Goal: Use online tool/utility

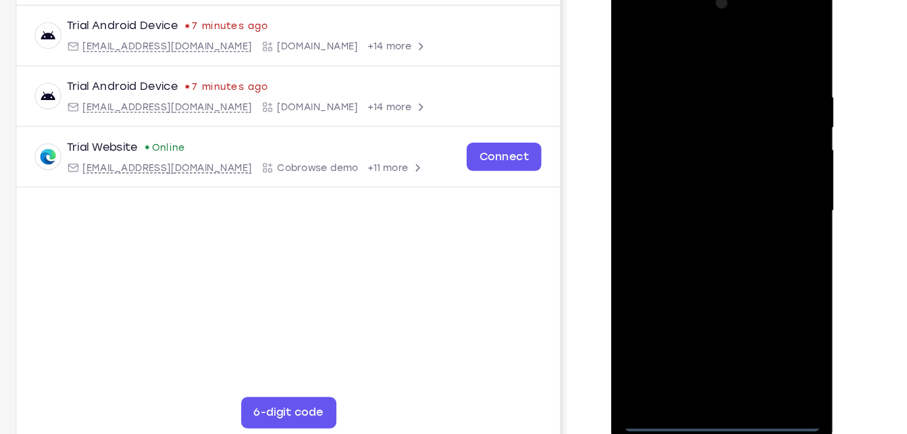
click at [704, 350] on div at bounding box center [706, 178] width 170 height 378
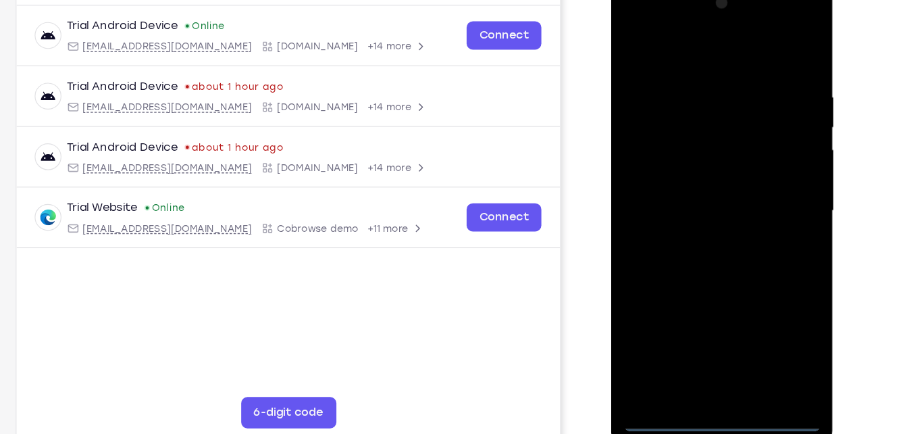
click at [707, 365] on div at bounding box center [706, 178] width 170 height 378
click at [768, 297] on div at bounding box center [706, 178] width 170 height 378
click at [670, 42] on div at bounding box center [706, 178] width 170 height 378
click at [775, 173] on div at bounding box center [706, 178] width 170 height 378
click at [687, 199] on div at bounding box center [706, 178] width 170 height 378
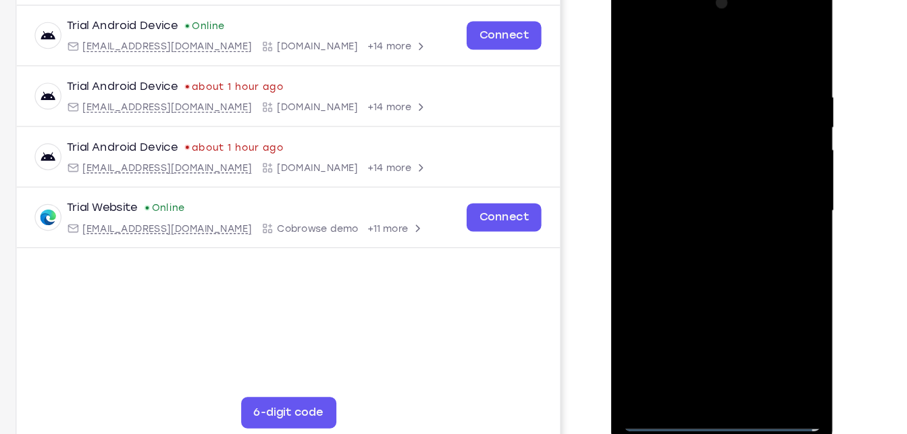
click at [692, 170] on div at bounding box center [706, 178] width 170 height 378
click at [692, 188] on div at bounding box center [706, 178] width 170 height 378
click at [691, 184] on div at bounding box center [706, 178] width 170 height 378
click at [698, 239] on div at bounding box center [706, 178] width 170 height 378
click at [737, 339] on div at bounding box center [706, 178] width 170 height 378
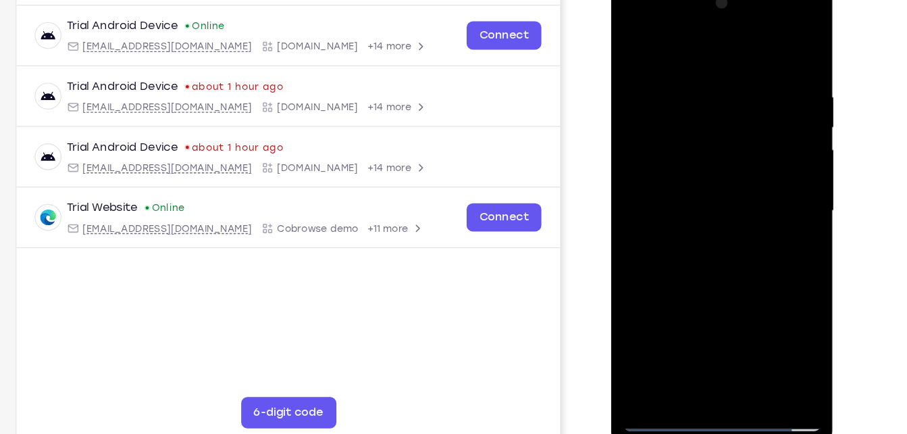
click at [718, 251] on div at bounding box center [706, 178] width 170 height 378
click at [694, 182] on div at bounding box center [706, 178] width 170 height 378
click at [657, 362] on div at bounding box center [706, 178] width 170 height 378
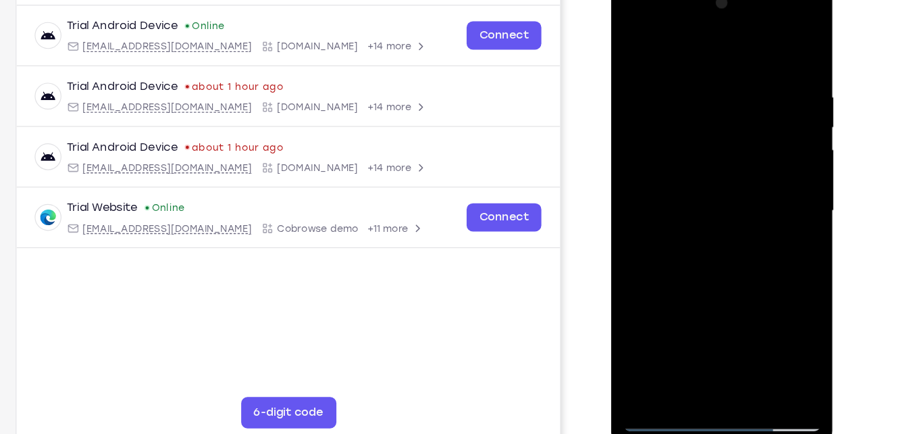
drag, startPoint x: 718, startPoint y: 297, endPoint x: 725, endPoint y: 145, distance: 152.8
click at [725, 145] on div at bounding box center [706, 178] width 170 height 378
drag, startPoint x: 699, startPoint y: 291, endPoint x: 739, endPoint y: 77, distance: 217.9
click at [739, 77] on div at bounding box center [706, 178] width 170 height 378
drag, startPoint x: 708, startPoint y: 239, endPoint x: 727, endPoint y: 111, distance: 129.6
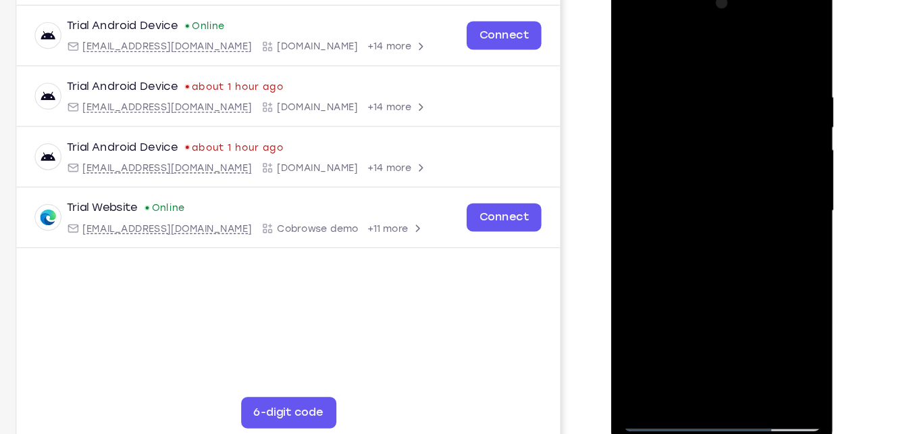
click at [727, 111] on div at bounding box center [706, 178] width 170 height 378
drag, startPoint x: 708, startPoint y: 275, endPoint x: 744, endPoint y: 97, distance: 181.8
click at [744, 97] on div at bounding box center [706, 178] width 170 height 378
drag, startPoint x: 697, startPoint y: 288, endPoint x: 741, endPoint y: 89, distance: 204.0
click at [741, 89] on div at bounding box center [706, 178] width 170 height 378
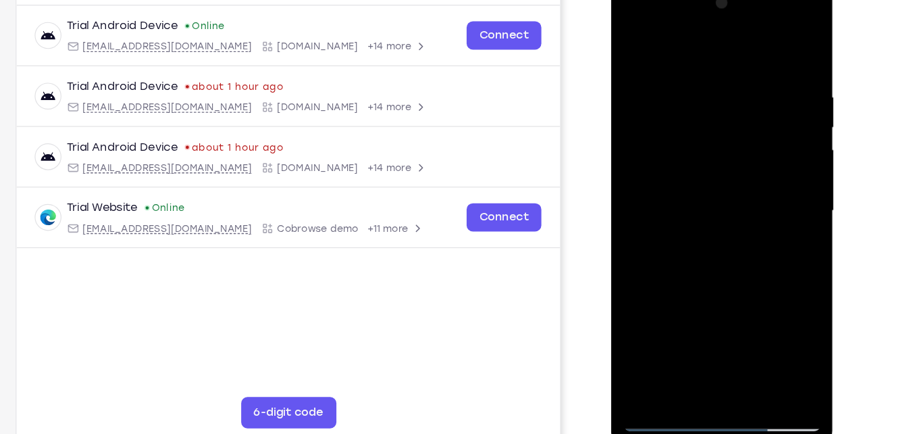
drag, startPoint x: 694, startPoint y: 284, endPoint x: 743, endPoint y: 97, distance: 192.6
click at [743, 97] on div at bounding box center [706, 178] width 170 height 378
drag, startPoint x: 745, startPoint y: 303, endPoint x: 773, endPoint y: 150, distance: 155.0
click at [773, 150] on div at bounding box center [706, 178] width 170 height 378
click at [741, 342] on div at bounding box center [706, 178] width 170 height 378
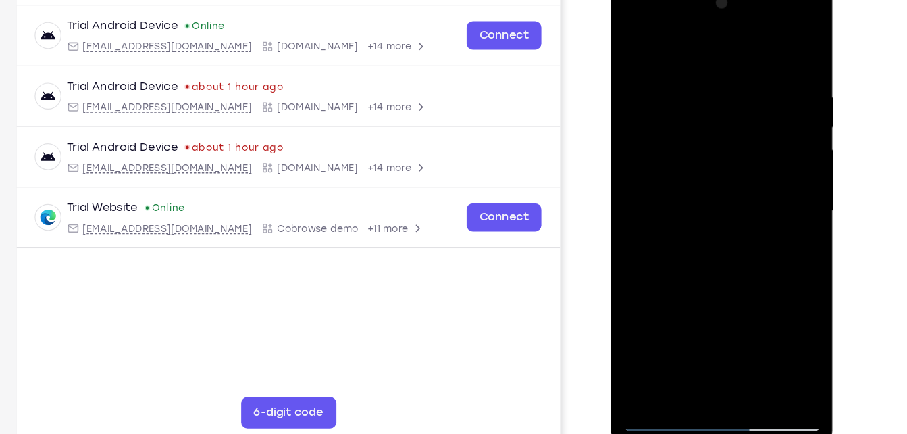
click at [724, 177] on div at bounding box center [706, 178] width 170 height 378
click at [675, 117] on div at bounding box center [706, 178] width 170 height 378
click at [700, 234] on div at bounding box center [706, 178] width 170 height 378
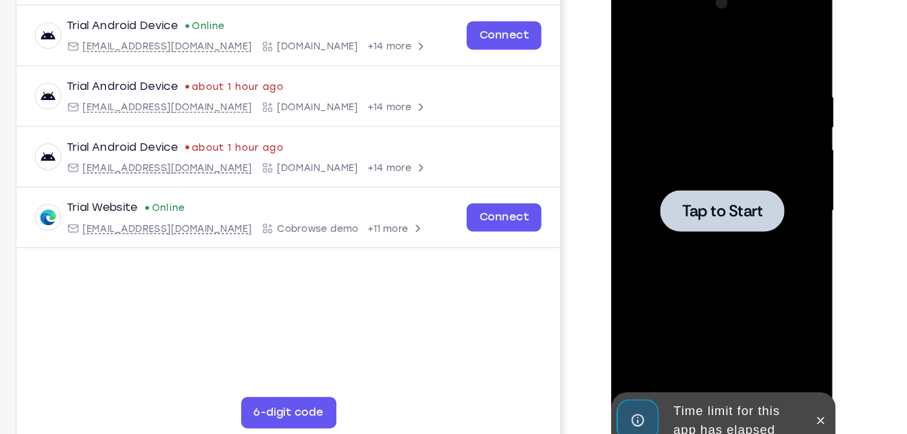
click at [861, 248] on div "Your Support Agent Your Customer Web iOS Android Next Steps We’d be happy to gi…" at bounding box center [454, 303] width 864 height 891
click at [742, 173] on div at bounding box center [706, 178] width 107 height 36
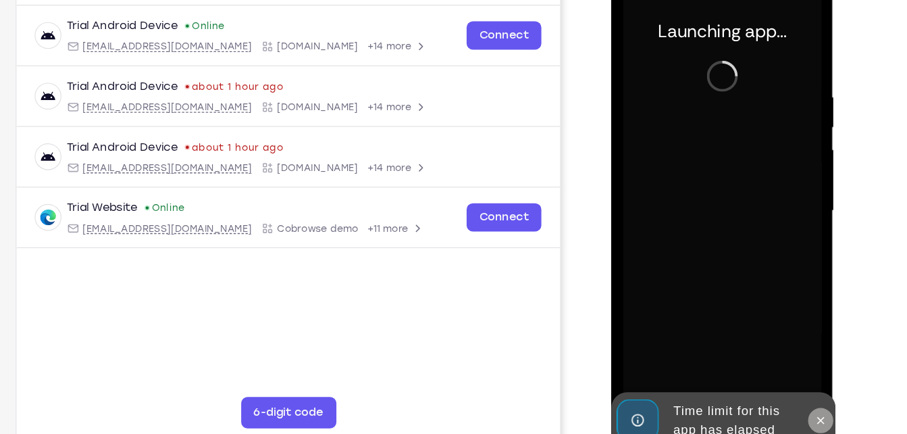
click at [796, 361] on button at bounding box center [791, 358] width 22 height 22
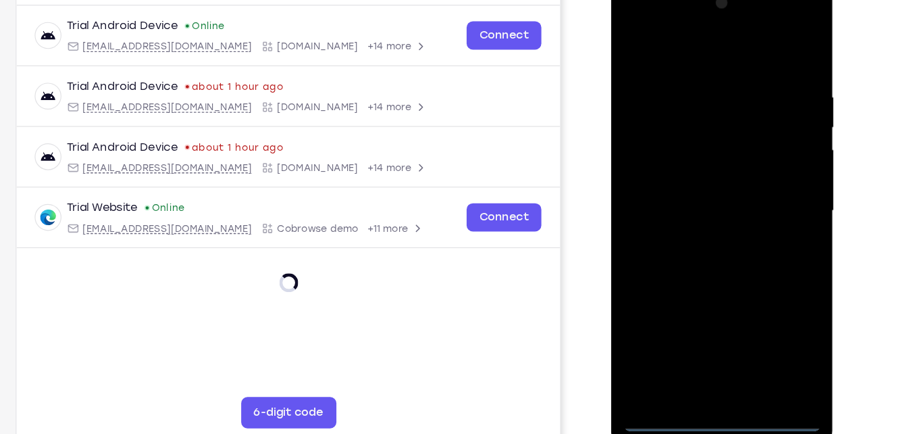
click at [709, 357] on div at bounding box center [706, 178] width 170 height 378
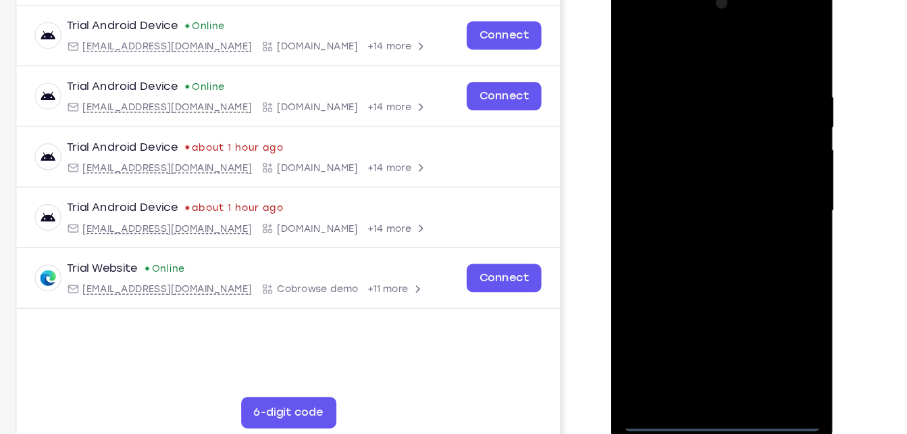
click at [776, 296] on div at bounding box center [706, 178] width 170 height 378
click at [715, 46] on div at bounding box center [706, 178] width 170 height 378
click at [756, 171] on div at bounding box center [706, 178] width 170 height 378
click at [716, 334] on div at bounding box center [706, 178] width 170 height 378
click at [686, 167] on div at bounding box center [706, 178] width 170 height 378
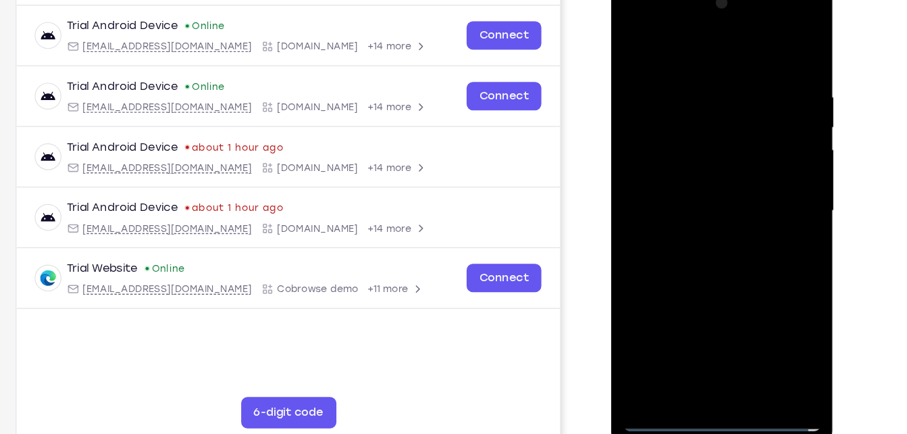
click at [679, 147] on div at bounding box center [706, 178] width 170 height 378
click at [687, 178] on div at bounding box center [706, 178] width 170 height 378
click at [698, 239] on div at bounding box center [706, 178] width 170 height 378
click at [739, 337] on div at bounding box center [706, 178] width 170 height 378
click at [698, 255] on div at bounding box center [706, 178] width 170 height 378
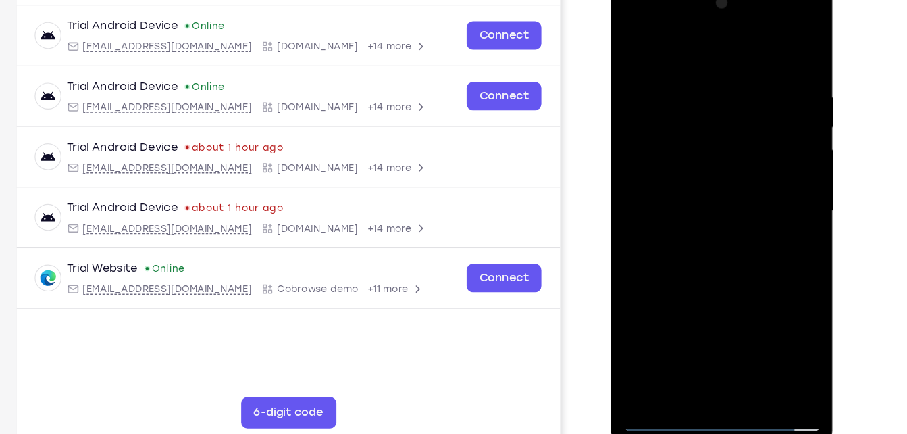
click at [698, 186] on div at bounding box center [706, 178] width 170 height 378
click at [778, 316] on div at bounding box center [706, 178] width 170 height 378
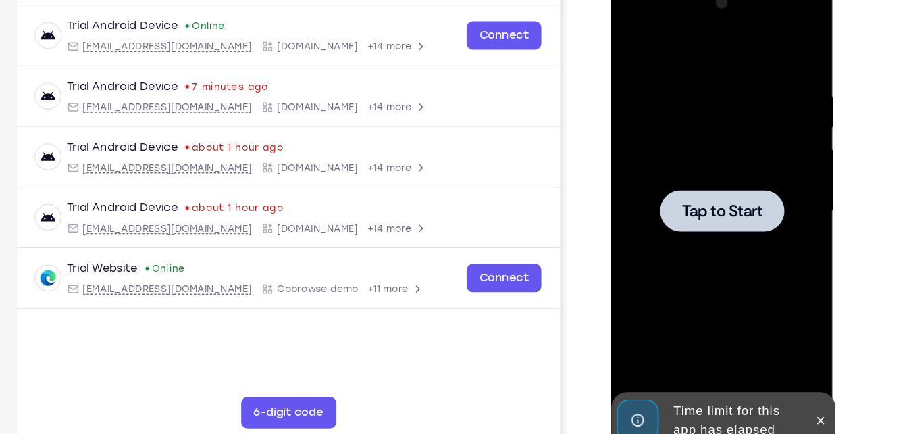
click at [749, 237] on div at bounding box center [706, 178] width 170 height 378
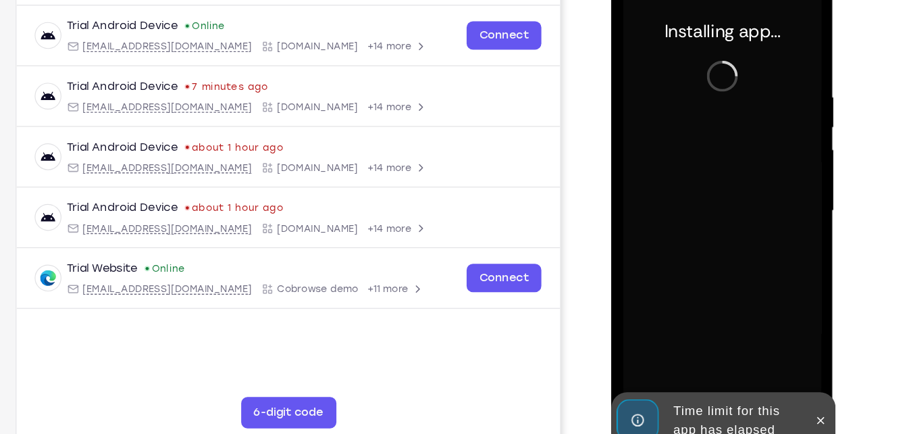
click at [749, 237] on div at bounding box center [706, 178] width 170 height 378
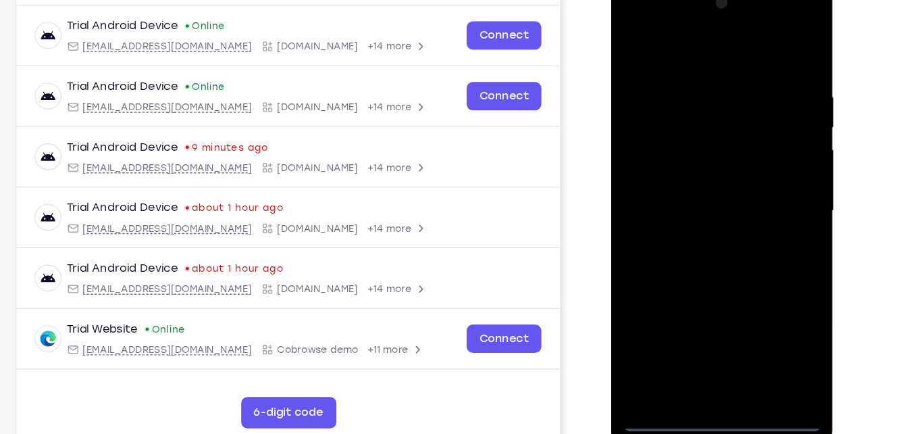
click at [703, 362] on div at bounding box center [706, 178] width 170 height 378
click at [762, 298] on div at bounding box center [706, 178] width 170 height 378
click at [698, 53] on div at bounding box center [706, 178] width 170 height 378
click at [760, 179] on div at bounding box center [706, 178] width 170 height 378
click at [687, 206] on div at bounding box center [706, 178] width 170 height 378
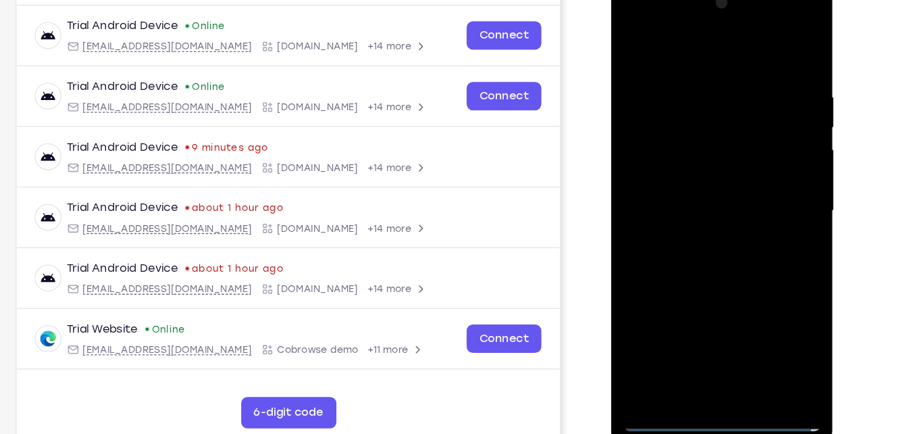
click at [700, 161] on div at bounding box center [706, 178] width 170 height 378
click at [693, 149] on div at bounding box center [706, 178] width 170 height 378
click at [696, 182] on div at bounding box center [706, 178] width 170 height 378
click at [724, 240] on div at bounding box center [706, 178] width 170 height 378
click at [736, 338] on div at bounding box center [706, 178] width 170 height 378
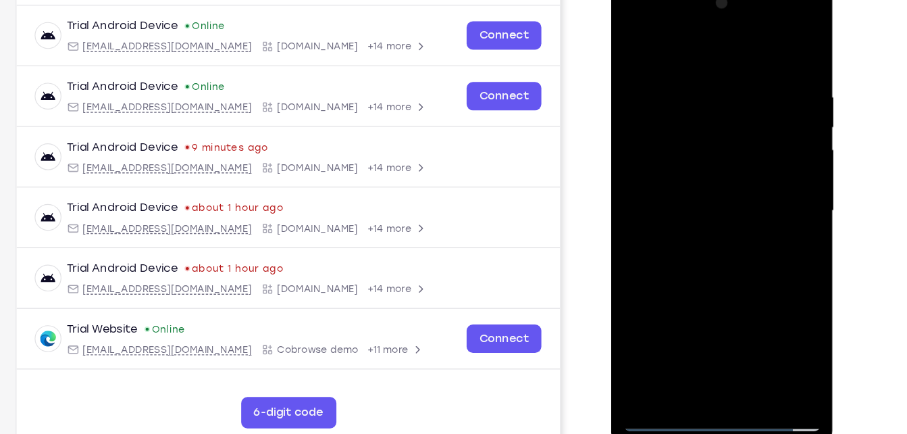
click at [708, 246] on div at bounding box center [706, 178] width 170 height 378
click at [708, 183] on div at bounding box center [706, 178] width 170 height 378
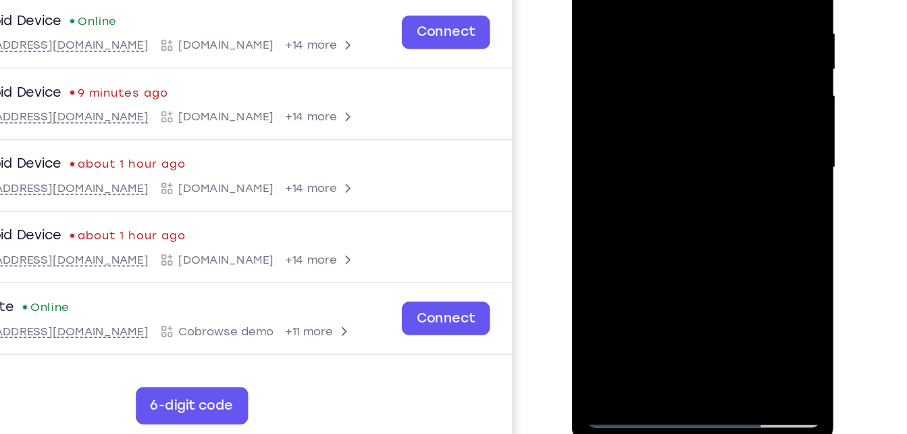
scroll to position [182, 0]
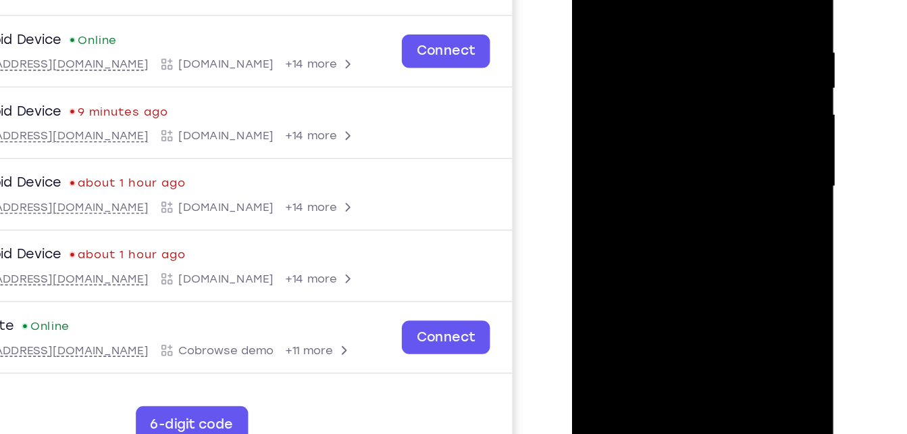
drag, startPoint x: 671, startPoint y: 80, endPoint x: 661, endPoint y: 242, distance: 161.7
click at [661, 242] on div at bounding box center [668, 112] width 170 height 378
drag, startPoint x: 668, startPoint y: 41, endPoint x: 656, endPoint y: 211, distance: 170.6
click at [656, 211] on div at bounding box center [668, 112] width 170 height 378
drag, startPoint x: 652, startPoint y: 26, endPoint x: 658, endPoint y: 208, distance: 181.7
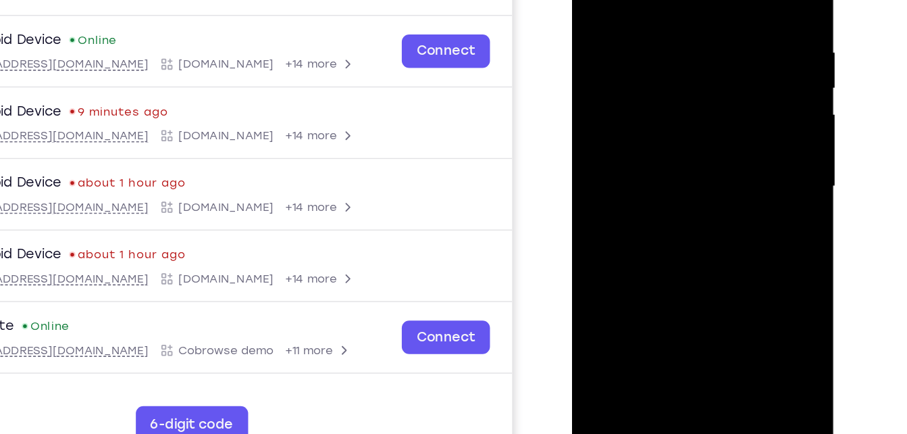
click at [658, 208] on div at bounding box center [668, 112] width 170 height 378
drag, startPoint x: 668, startPoint y: 38, endPoint x: 686, endPoint y: 207, distance: 169.1
click at [686, 207] on div at bounding box center [668, 112] width 170 height 378
drag, startPoint x: 671, startPoint y: 81, endPoint x: 689, endPoint y: -53, distance: 134.9
click at [689, 0] on div at bounding box center [668, 112] width 170 height 378
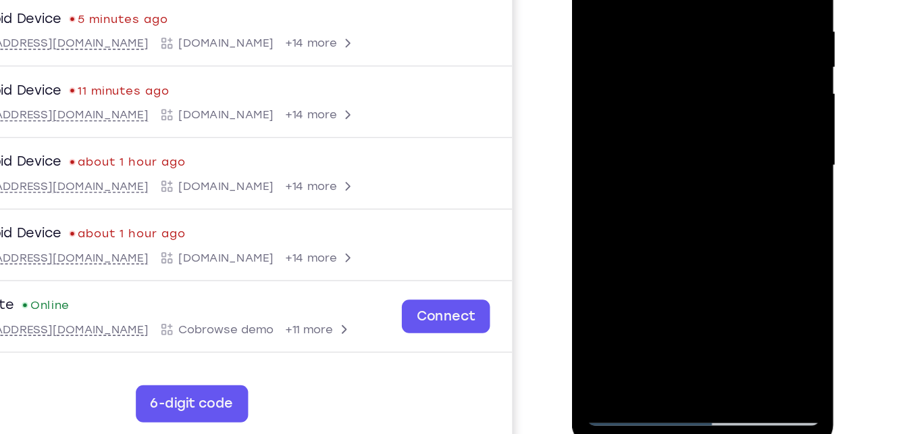
scroll to position [182, 0]
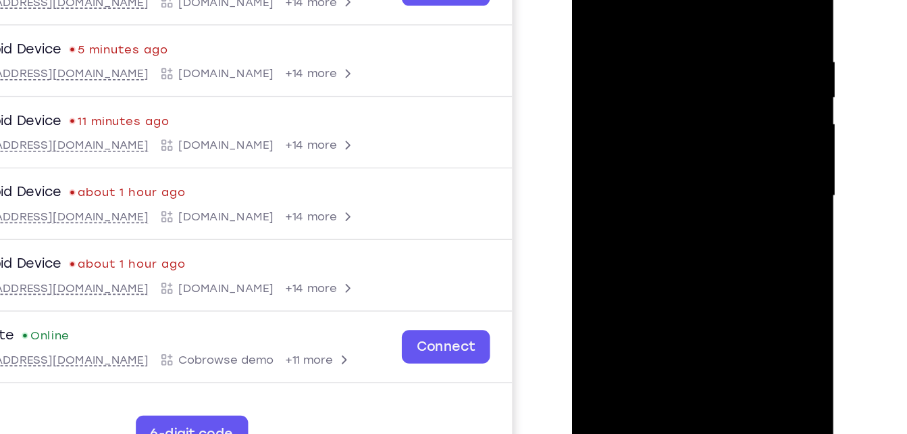
click at [596, 0] on div at bounding box center [668, 121] width 170 height 378
click at [648, 132] on div at bounding box center [668, 121] width 170 height 378
click at [613, 248] on div at bounding box center [668, 121] width 170 height 378
click at [590, 0] on div at bounding box center [668, 121] width 170 height 378
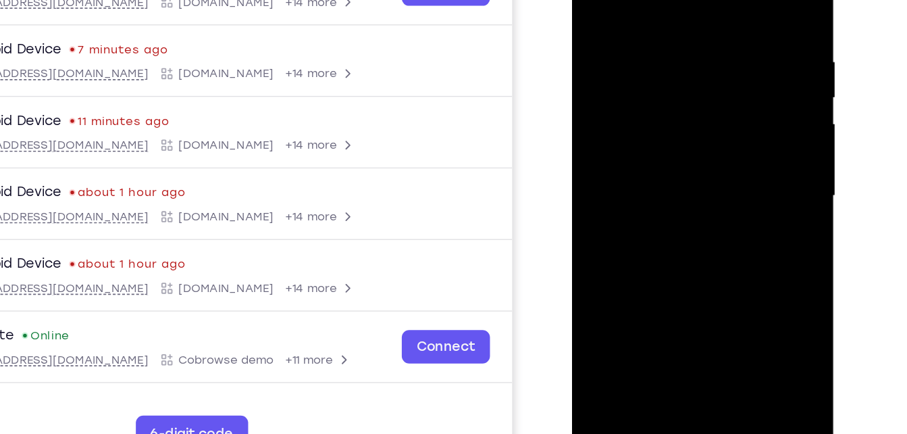
click at [590, 0] on div at bounding box center [668, 121] width 170 height 378
drag, startPoint x: 707, startPoint y: 174, endPoint x: 717, endPoint y: 30, distance: 144.2
click at [717, 30] on div at bounding box center [668, 121] width 170 height 378
drag, startPoint x: 689, startPoint y: 232, endPoint x: 706, endPoint y: 54, distance: 179.1
click at [706, 54] on div at bounding box center [668, 121] width 170 height 378
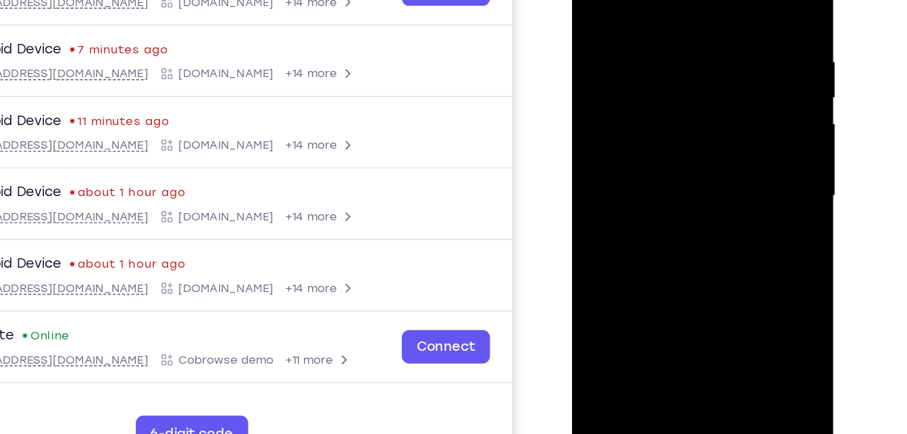
drag, startPoint x: 706, startPoint y: 209, endPoint x: 718, endPoint y: 61, distance: 148.4
click at [718, 61] on div at bounding box center [668, 121] width 170 height 378
drag, startPoint x: 694, startPoint y: 182, endPoint x: 708, endPoint y: 59, distance: 124.4
click at [708, 59] on div at bounding box center [668, 121] width 170 height 378
drag, startPoint x: 687, startPoint y: 216, endPoint x: 706, endPoint y: 114, distance: 103.7
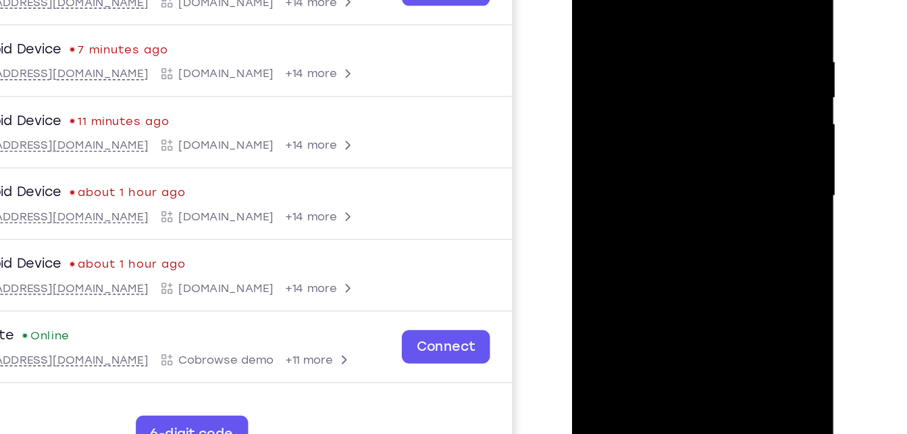
click at [706, 114] on div at bounding box center [668, 121] width 170 height 378
drag, startPoint x: 691, startPoint y: 217, endPoint x: 718, endPoint y: 47, distance: 171.6
click at [718, 47] on div at bounding box center [668, 121] width 170 height 378
drag, startPoint x: 682, startPoint y: 191, endPoint x: 712, endPoint y: -3, distance: 196.8
click at [712, 0] on div at bounding box center [668, 121] width 170 height 378
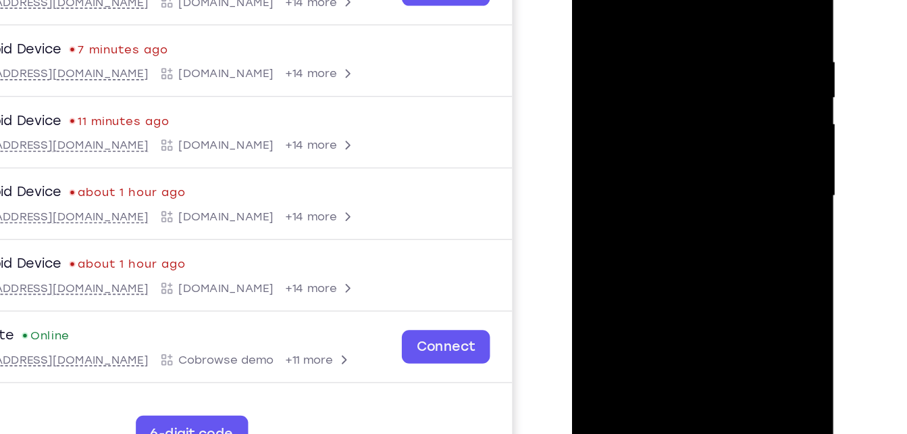
drag, startPoint x: 679, startPoint y: 174, endPoint x: 703, endPoint y: 3, distance: 172.5
click at [703, 3] on div at bounding box center [668, 121] width 170 height 378
drag, startPoint x: 680, startPoint y: 185, endPoint x: 689, endPoint y: 72, distance: 113.2
click at [689, 72] on div at bounding box center [668, 121] width 170 height 378
drag, startPoint x: 681, startPoint y: 175, endPoint x: 708, endPoint y: 55, distance: 123.2
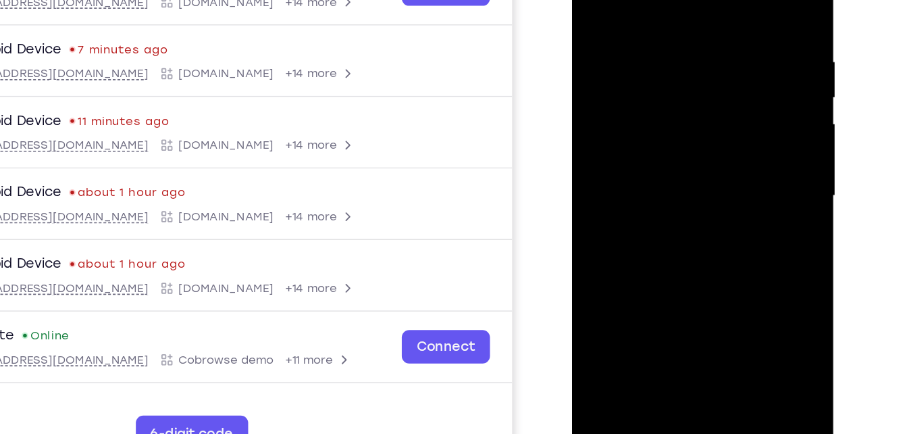
click at [708, 55] on div at bounding box center [668, 121] width 170 height 378
drag, startPoint x: 687, startPoint y: 229, endPoint x: 710, endPoint y: 123, distance: 108.5
click at [710, 123] on div at bounding box center [668, 121] width 170 height 378
drag, startPoint x: 681, startPoint y: 242, endPoint x: 697, endPoint y: 89, distance: 153.5
click at [697, 89] on div at bounding box center [668, 121] width 170 height 378
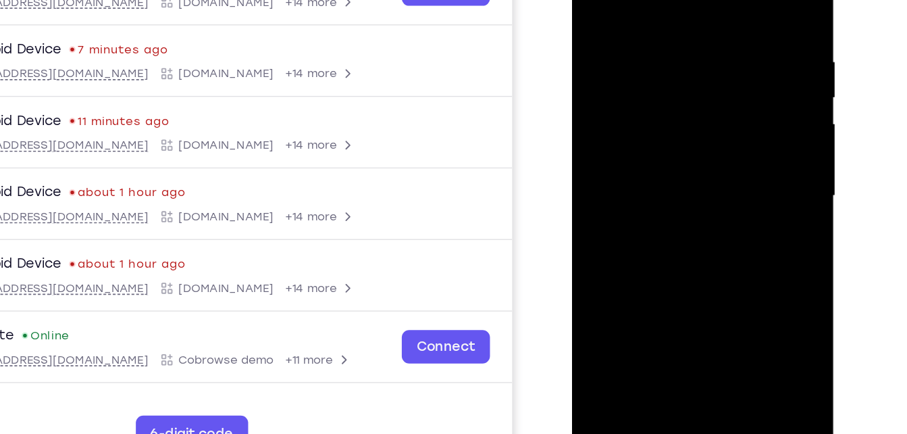
drag, startPoint x: 669, startPoint y: 231, endPoint x: 711, endPoint y: 38, distance: 197.0
click at [711, 38] on div at bounding box center [668, 121] width 170 height 378
drag, startPoint x: 675, startPoint y: 236, endPoint x: 702, endPoint y: 43, distance: 194.4
click at [702, 43] on div at bounding box center [668, 121] width 170 height 378
drag, startPoint x: 675, startPoint y: 83, endPoint x: 650, endPoint y: 265, distance: 184.1
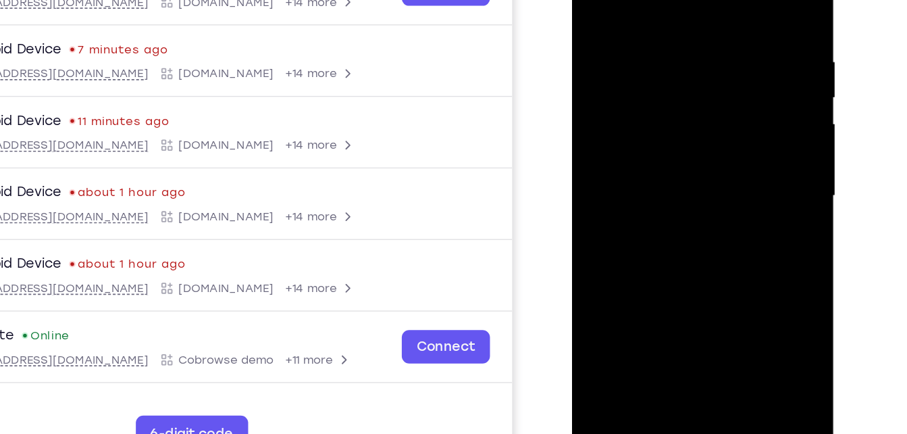
click at [650, 265] on div at bounding box center [668, 121] width 170 height 378
drag, startPoint x: 685, startPoint y: 71, endPoint x: 705, endPoint y: 25, distance: 49.9
click at [705, 25] on div at bounding box center [668, 121] width 170 height 378
drag, startPoint x: 673, startPoint y: 139, endPoint x: 711, endPoint y: 7, distance: 137.8
click at [711, 7] on div at bounding box center [668, 121] width 170 height 378
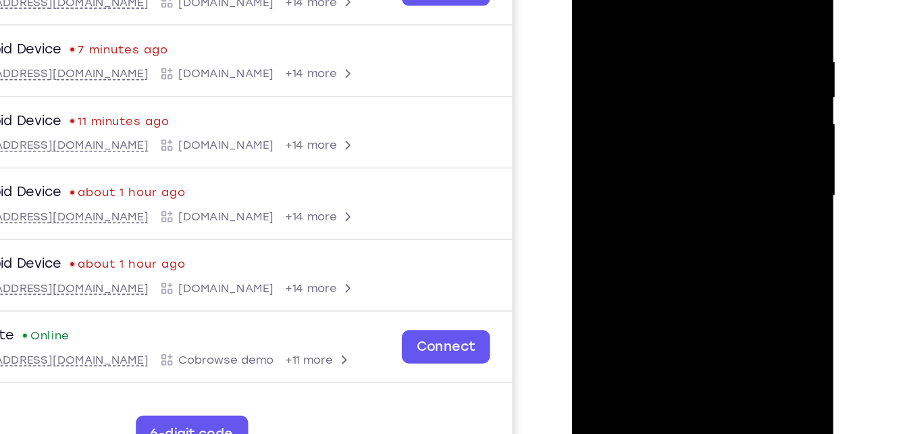
drag, startPoint x: 653, startPoint y: 232, endPoint x: 693, endPoint y: 3, distance: 232.4
click at [693, 3] on div at bounding box center [668, 121] width 170 height 378
drag, startPoint x: 656, startPoint y: 199, endPoint x: 695, endPoint y: 22, distance: 181.2
click at [695, 22] on div at bounding box center [668, 121] width 170 height 378
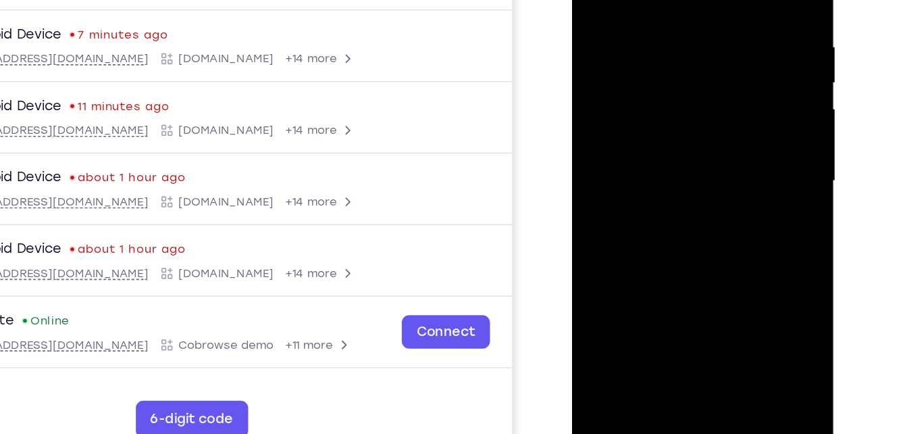
drag, startPoint x: 673, startPoint y: 177, endPoint x: 683, endPoint y: 27, distance: 150.3
click at [683, 27] on div at bounding box center [668, 107] width 170 height 378
drag, startPoint x: 664, startPoint y: 202, endPoint x: 702, endPoint y: 25, distance: 180.8
click at [702, 25] on div at bounding box center [668, 107] width 170 height 378
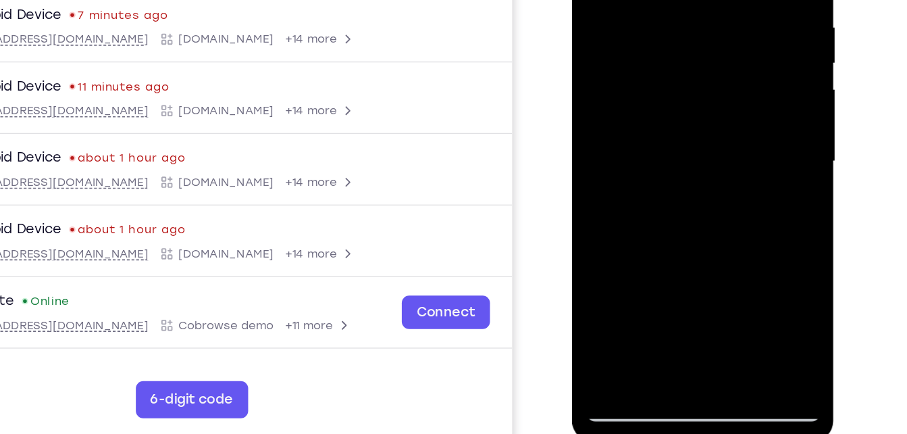
scroll to position [188, 0]
